Goal: Information Seeking & Learning: Learn about a topic

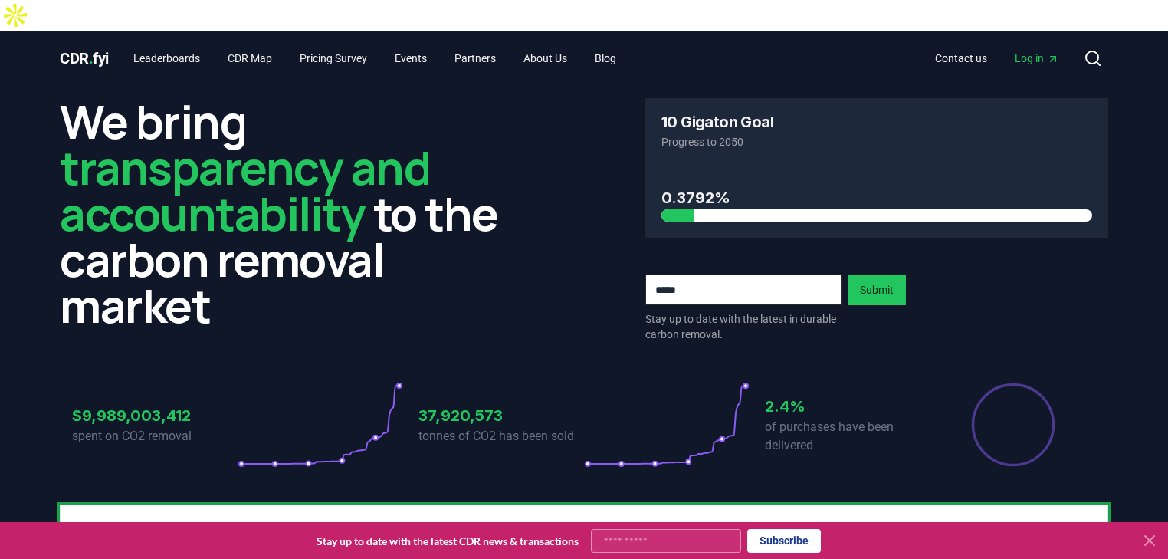
click at [1036, 51] on span "Log in" at bounding box center [1037, 58] width 44 height 15
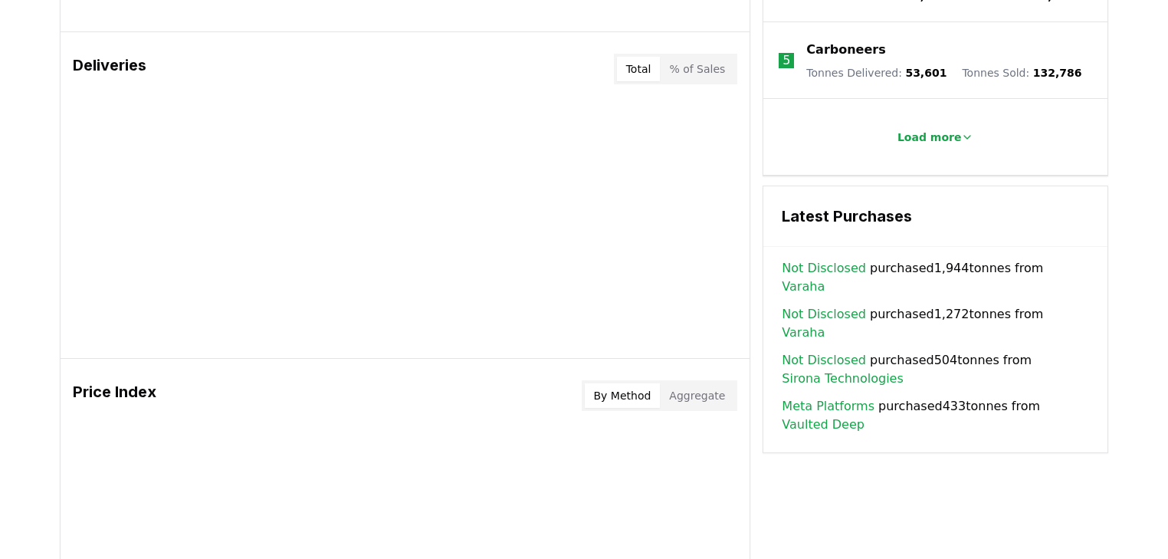
scroll to position [981, 0]
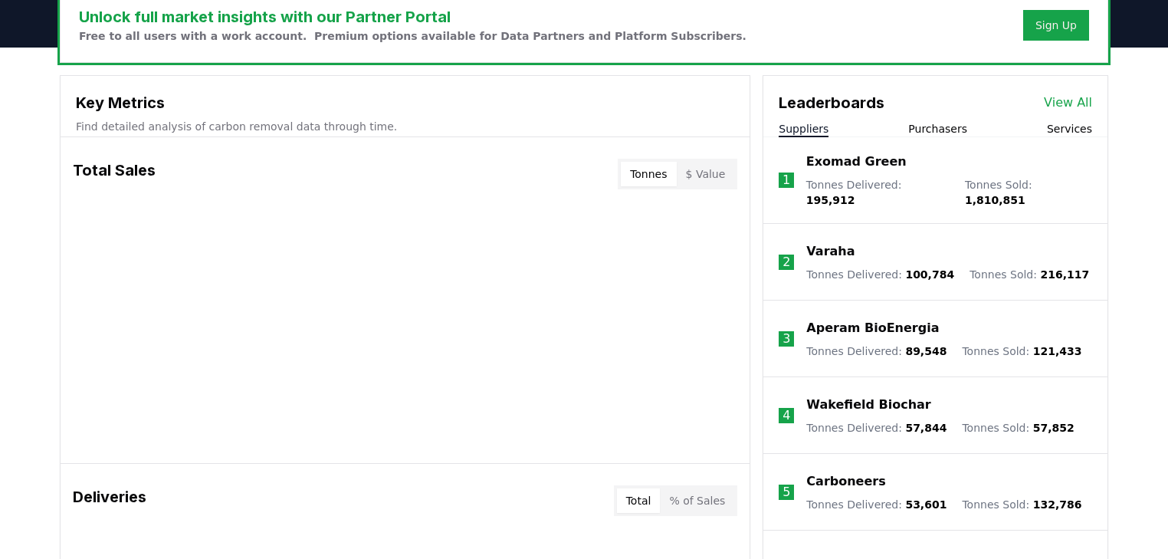
scroll to position [490, 0]
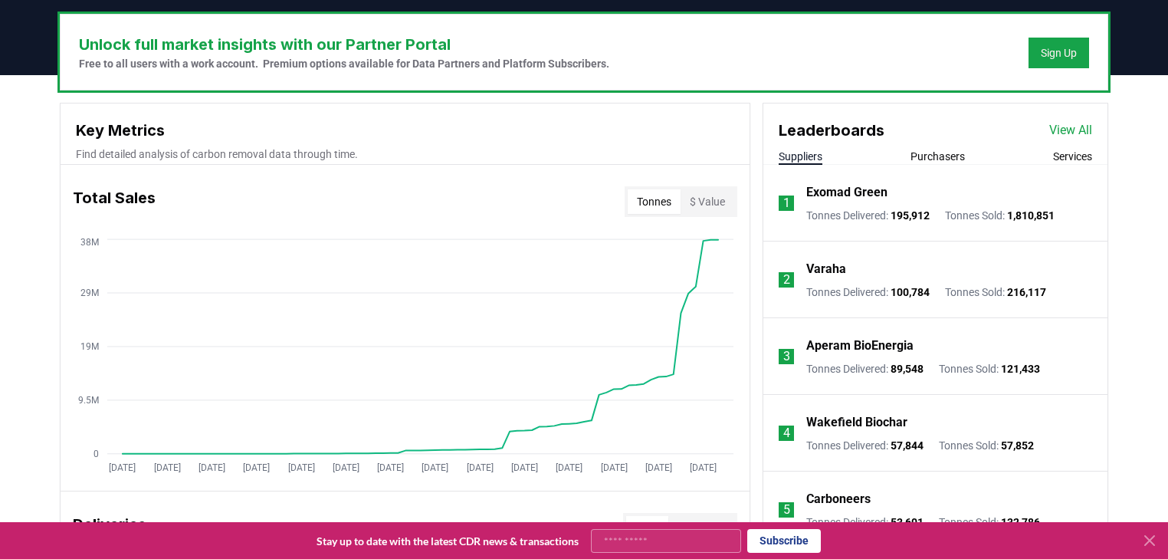
click at [936, 149] on button "Purchasers" at bounding box center [937, 156] width 54 height 15
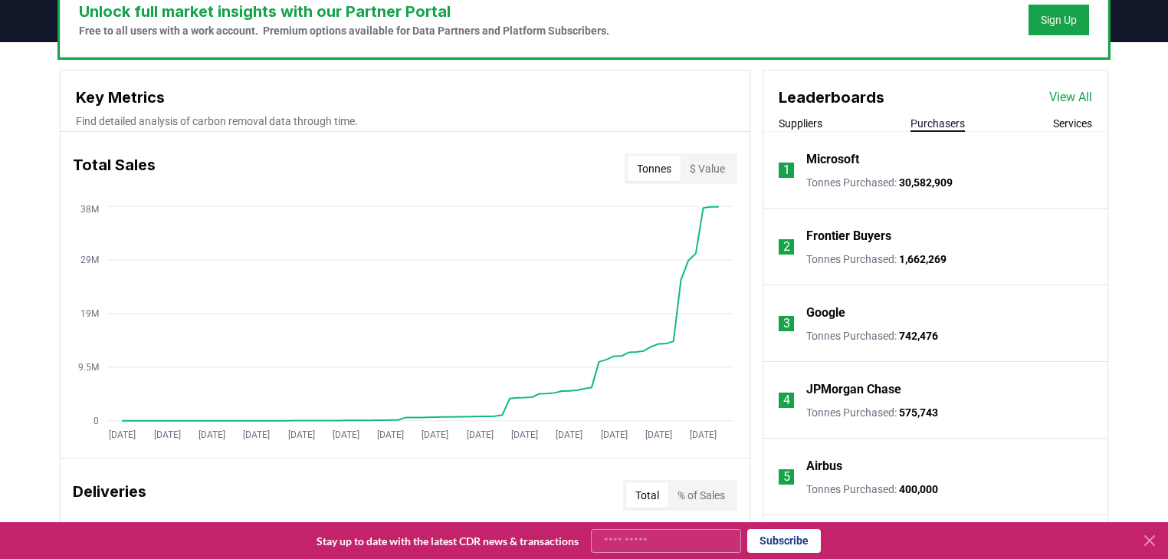
scroll to position [613, 0]
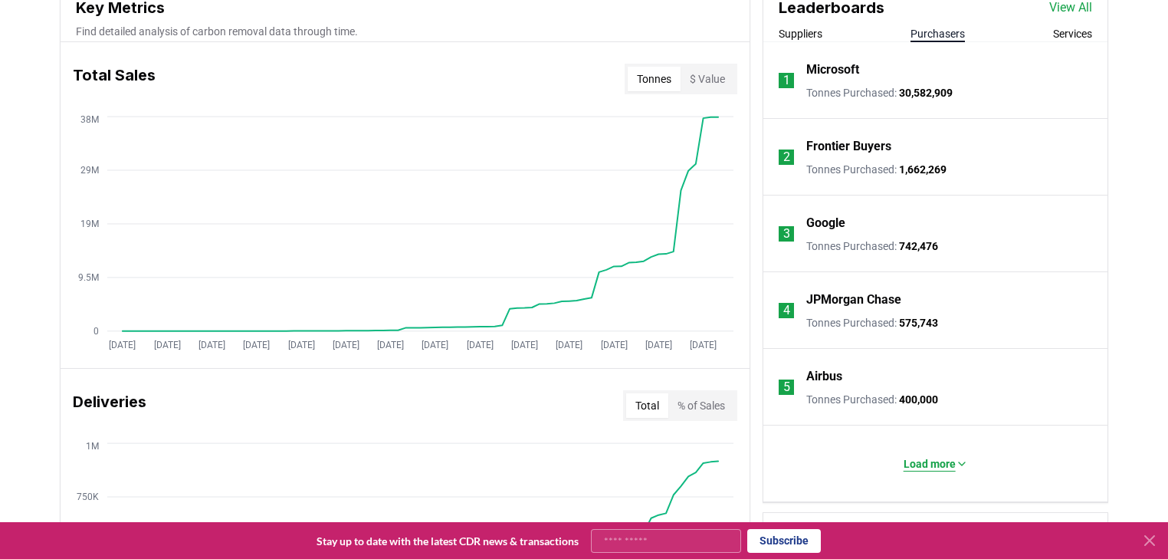
click at [923, 456] on p "Load more" at bounding box center [929, 463] width 52 height 15
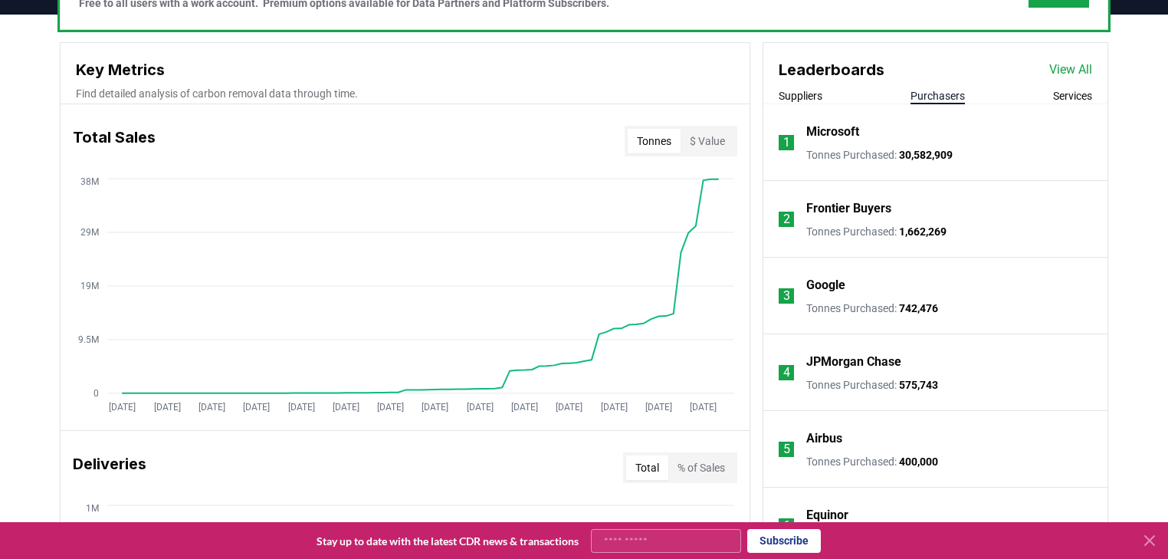
scroll to position [552, 0]
click at [1077, 87] on button "Services" at bounding box center [1072, 94] width 39 height 15
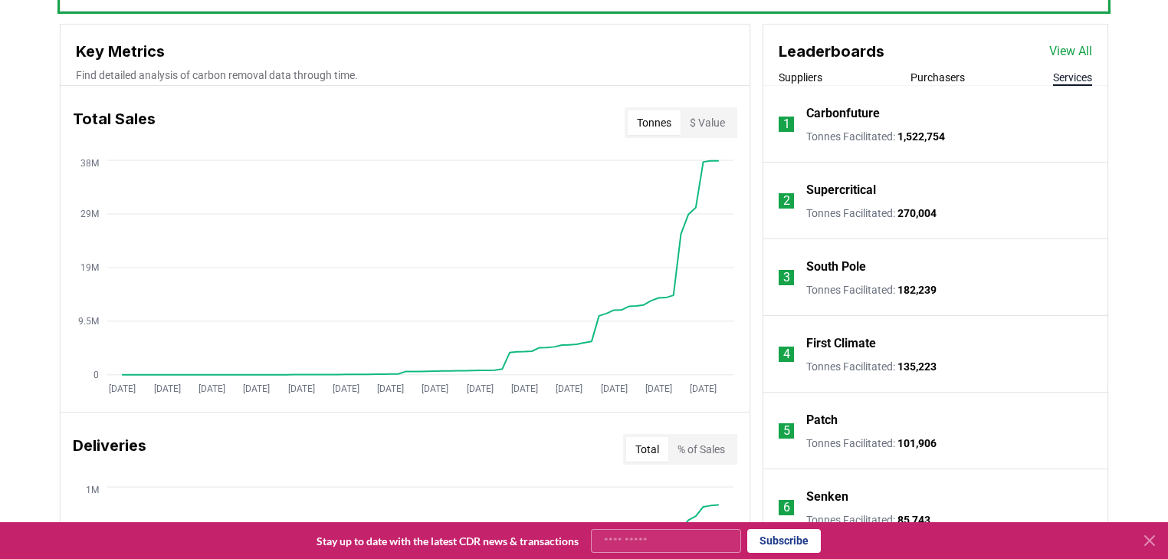
scroll to position [429, 0]
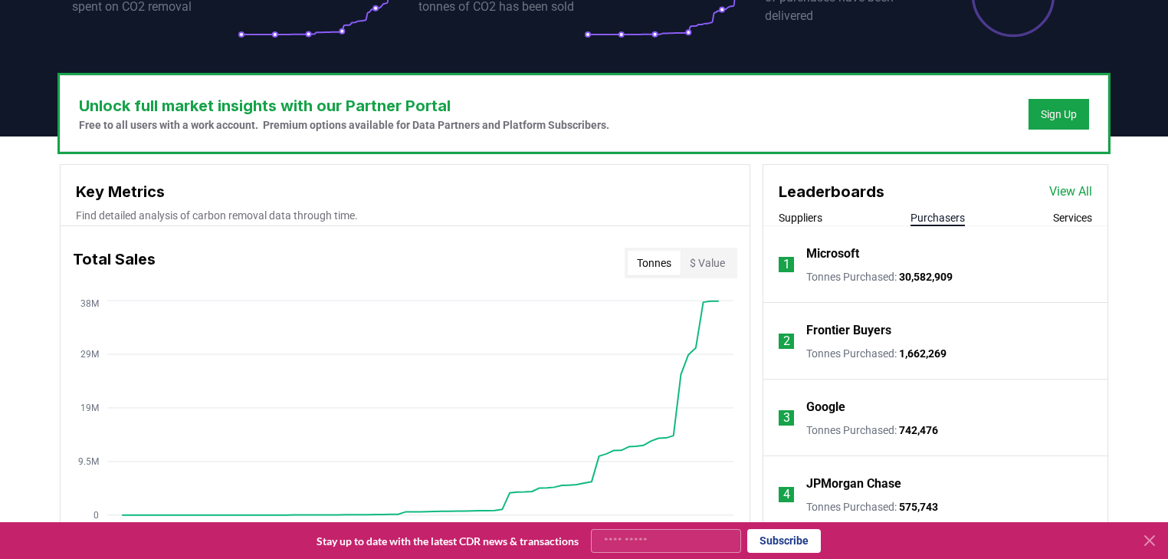
click at [950, 210] on button "Purchasers" at bounding box center [937, 217] width 54 height 15
click at [1064, 210] on button "Services" at bounding box center [1072, 217] width 39 height 15
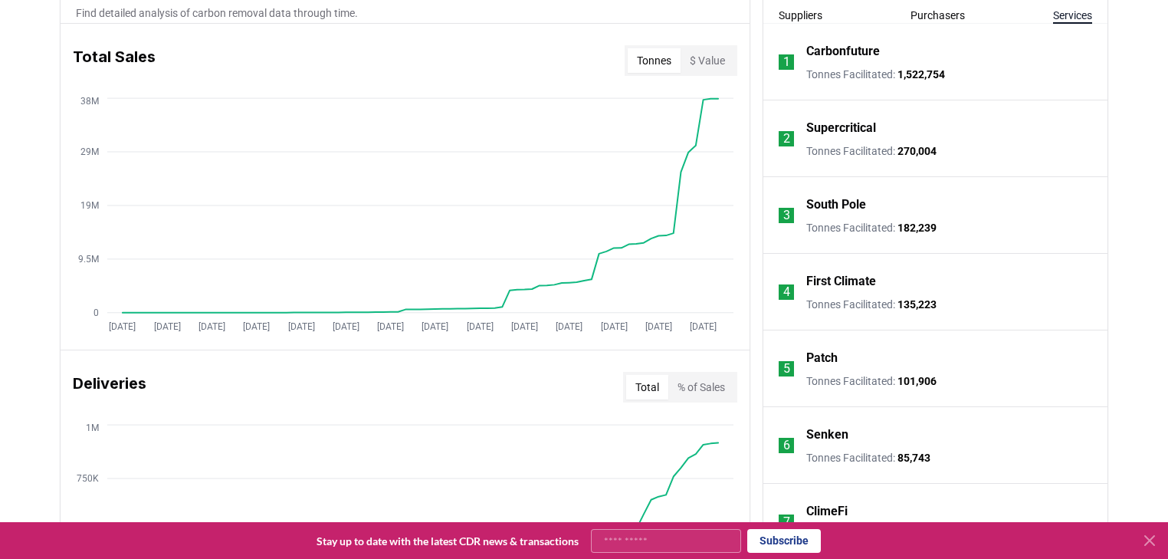
scroll to position [307, 0]
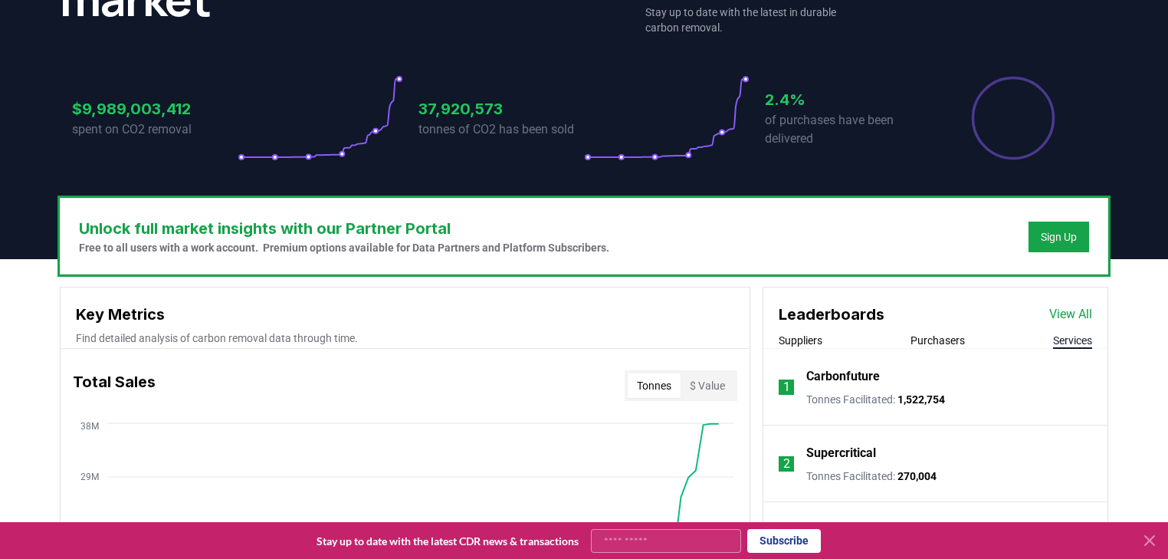
click at [954, 333] on button "Purchasers" at bounding box center [937, 340] width 54 height 15
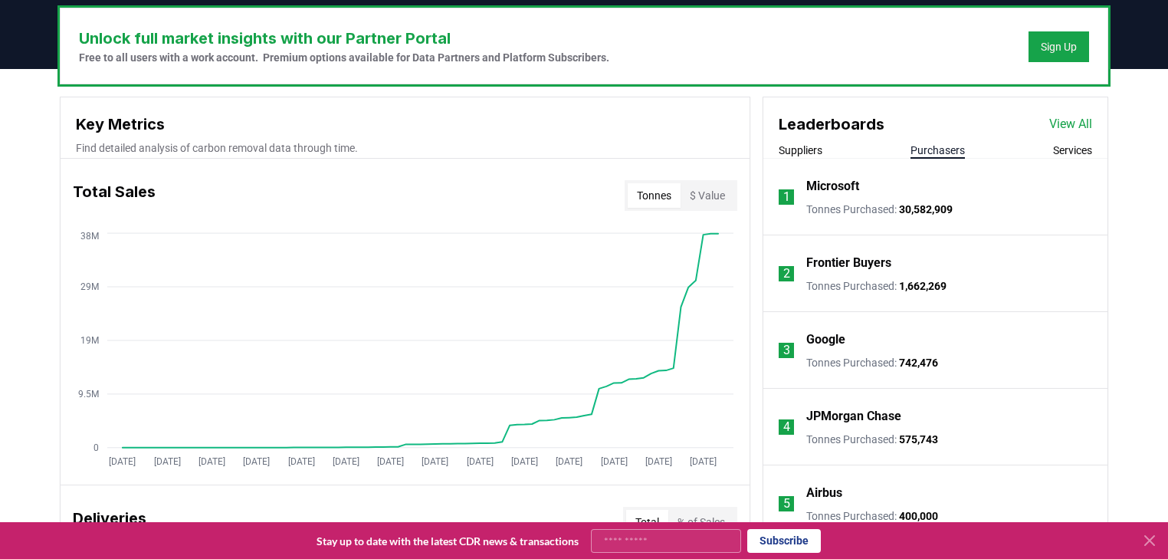
scroll to position [552, 0]
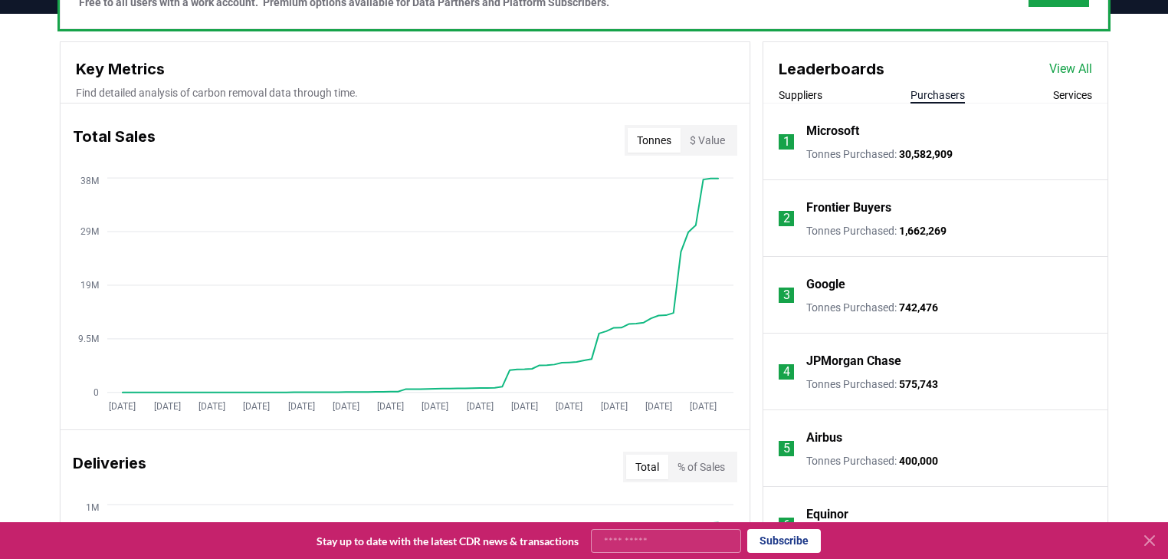
click at [1149, 545] on icon at bounding box center [1149, 540] width 18 height 18
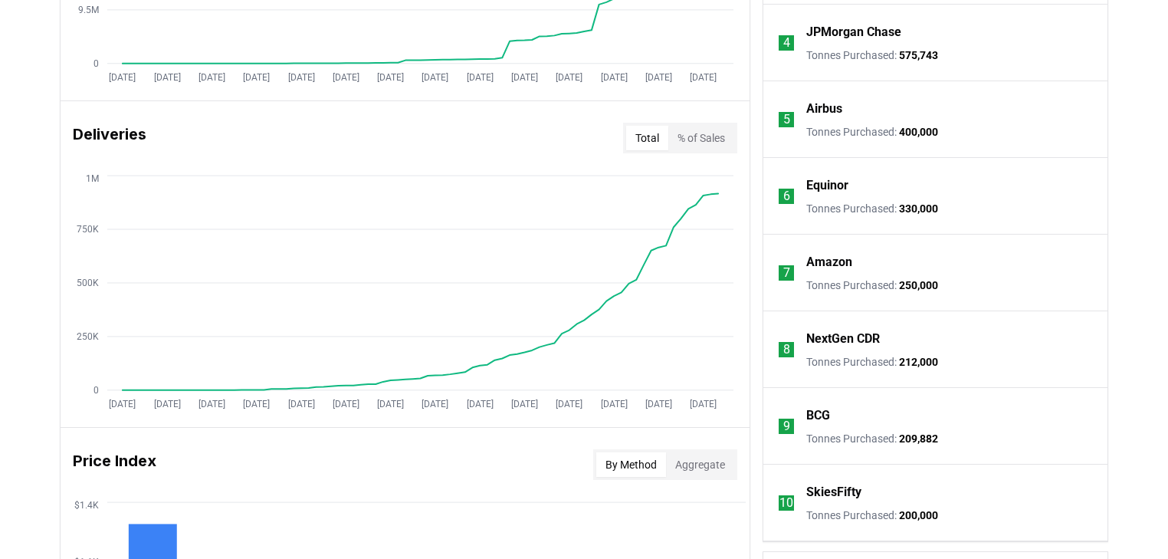
scroll to position [920, 0]
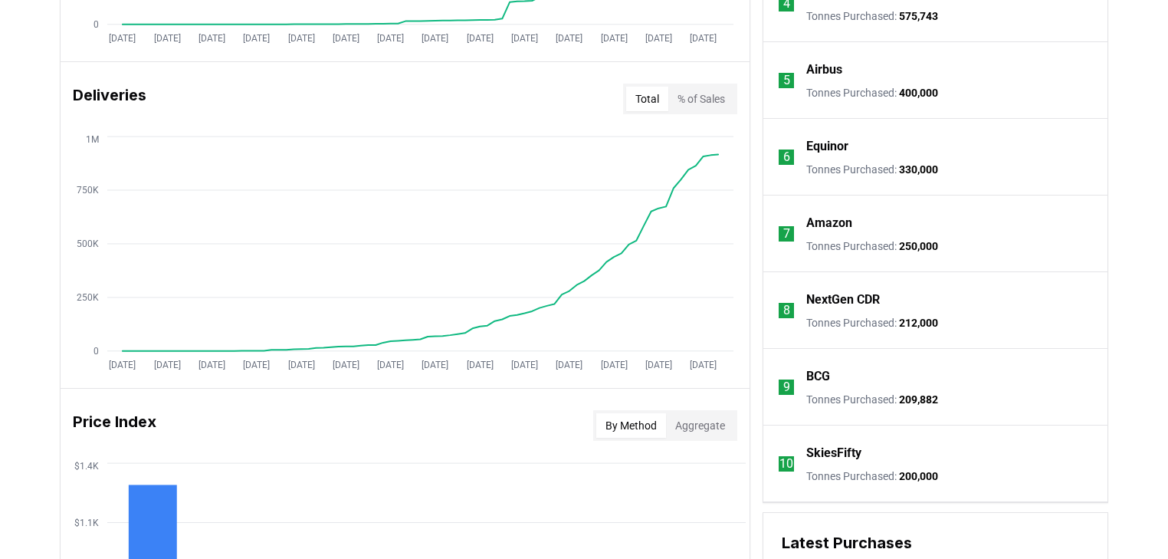
click at [829, 367] on p "BCG" at bounding box center [818, 376] width 24 height 18
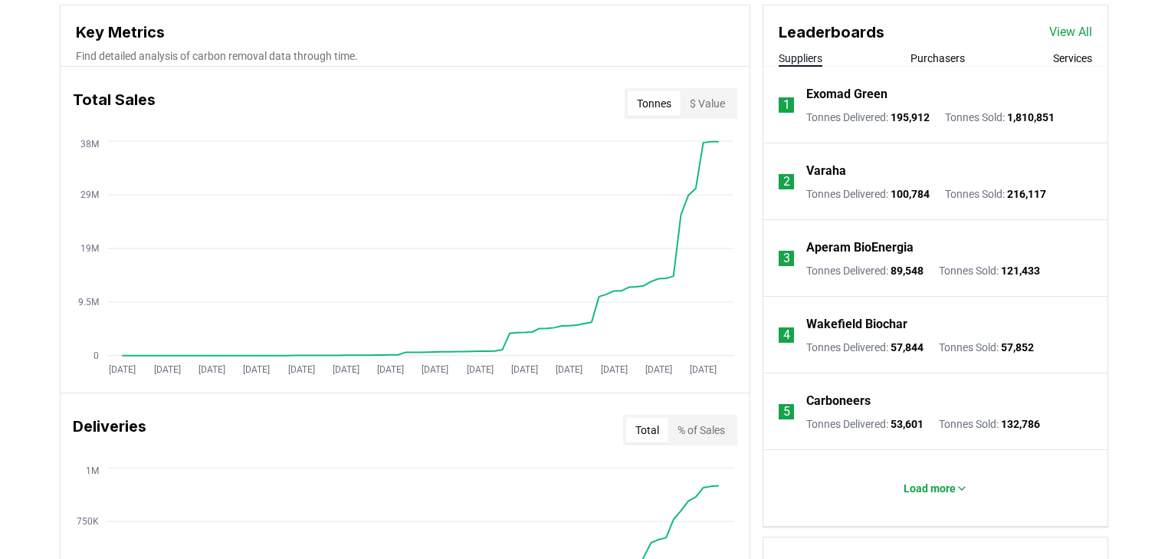
scroll to position [674, 0]
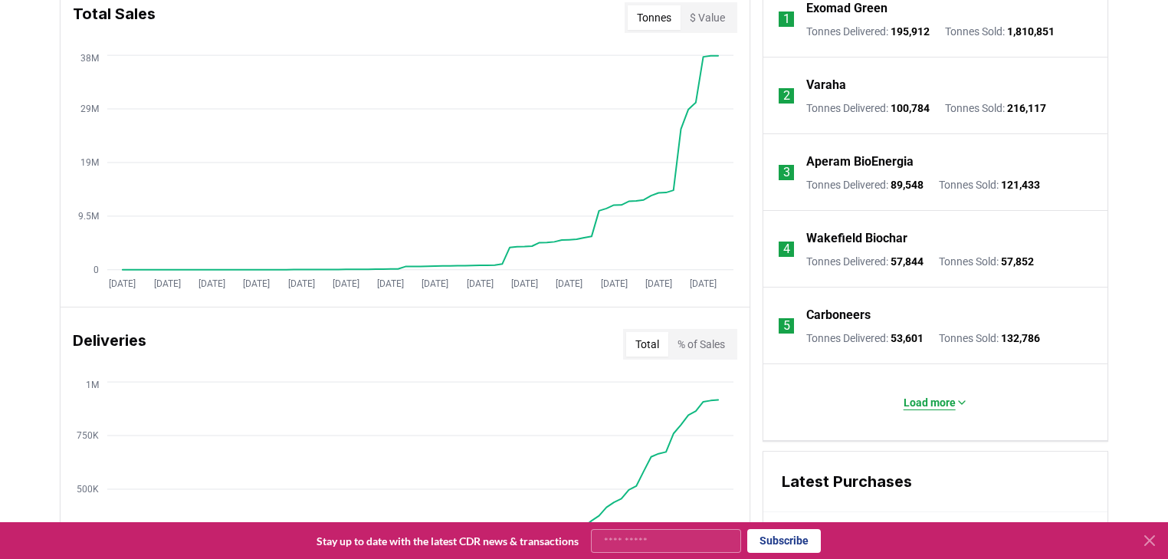
click at [920, 387] on button "Load more" at bounding box center [935, 402] width 89 height 31
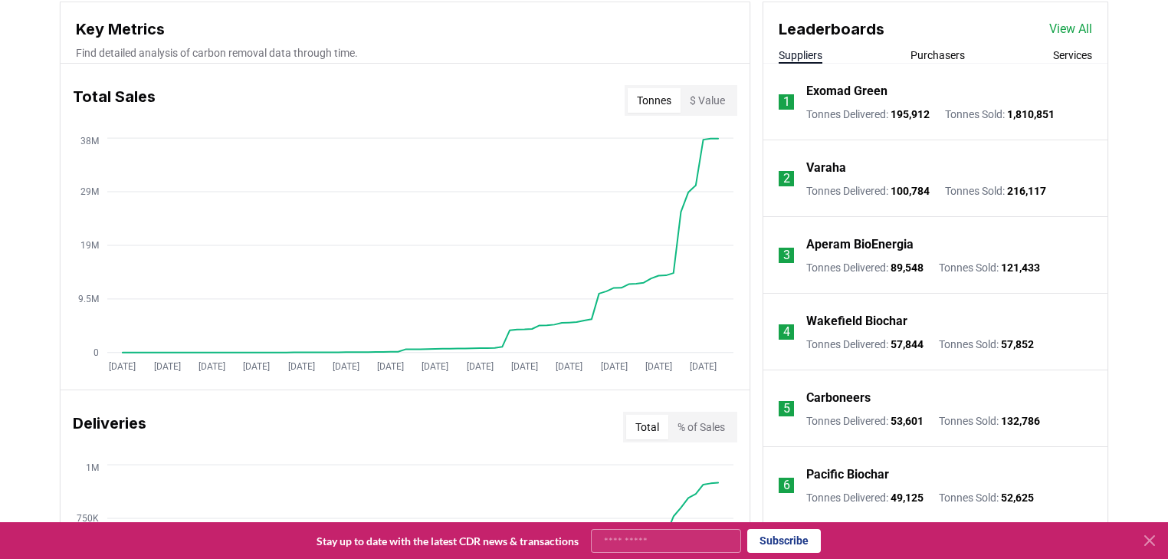
scroll to position [429, 0]
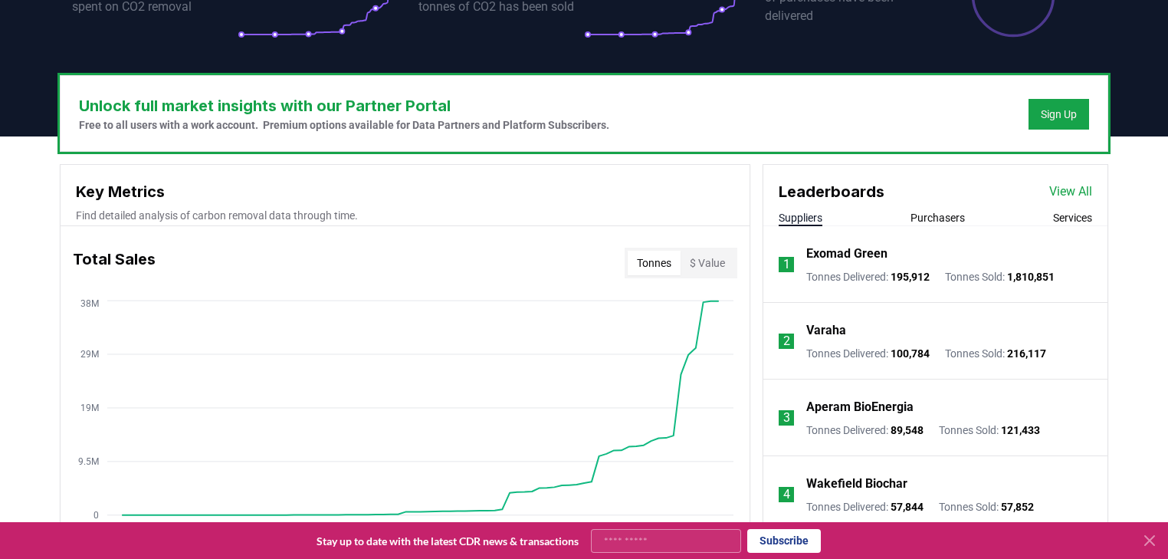
click at [924, 210] on button "Purchasers" at bounding box center [937, 217] width 54 height 15
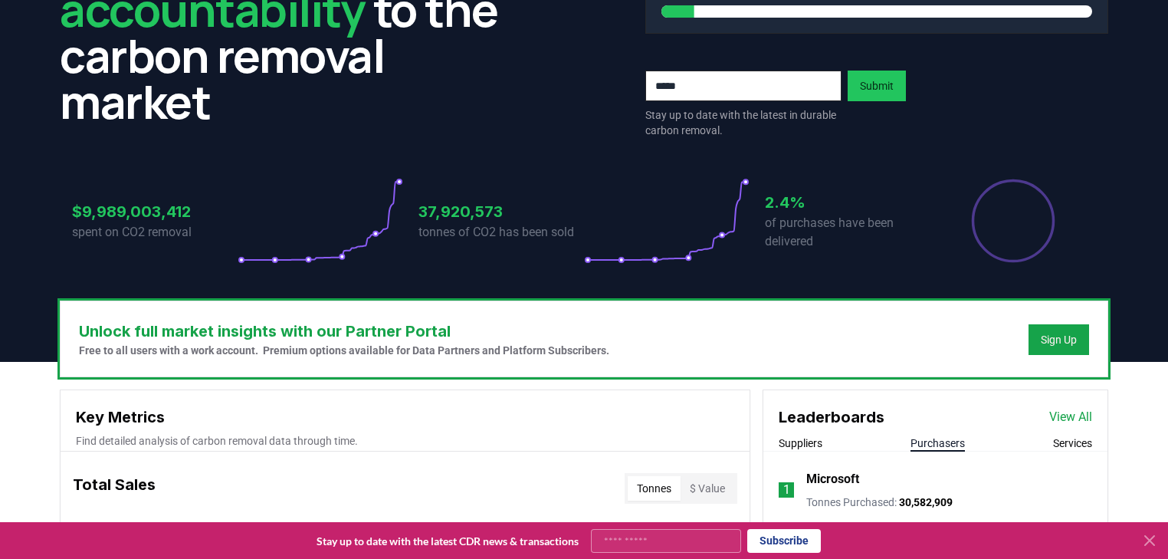
scroll to position [0, 0]
